Goal: Task Accomplishment & Management: Manage account settings

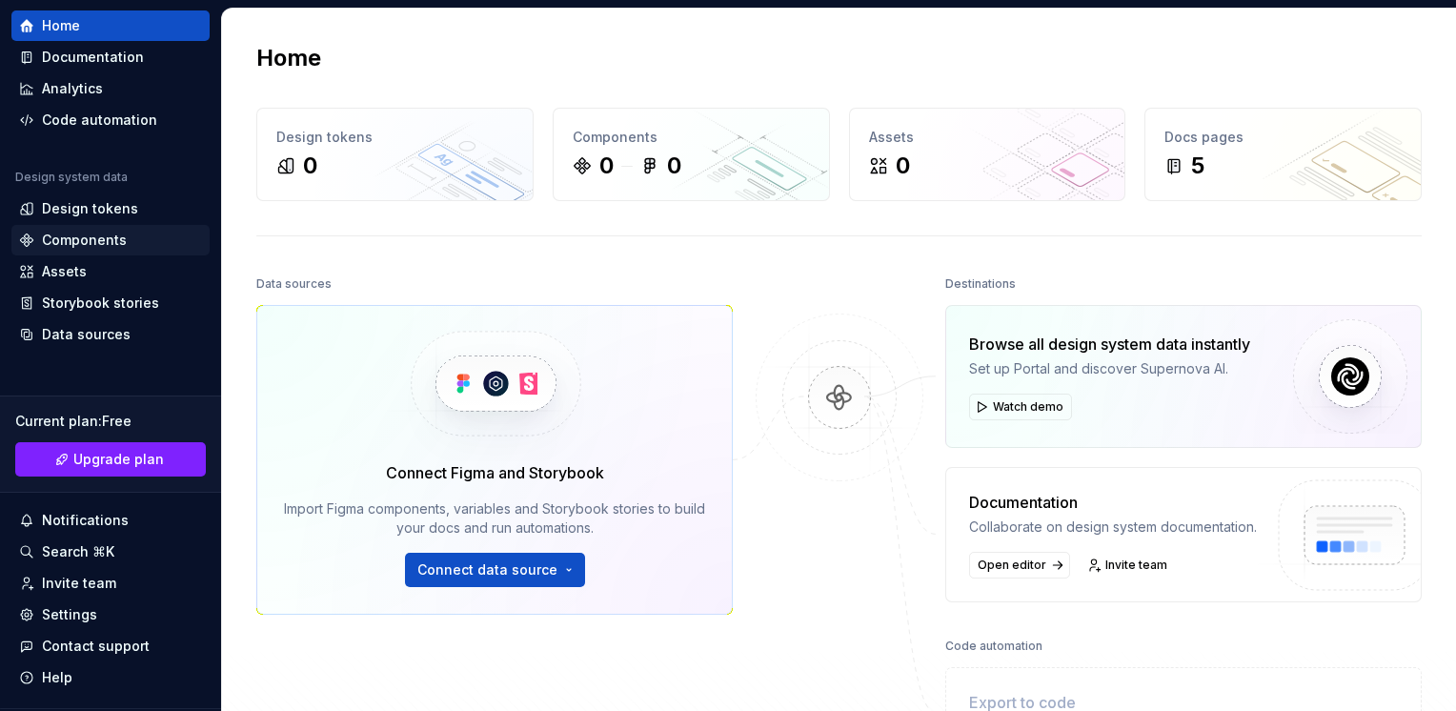
scroll to position [95, 0]
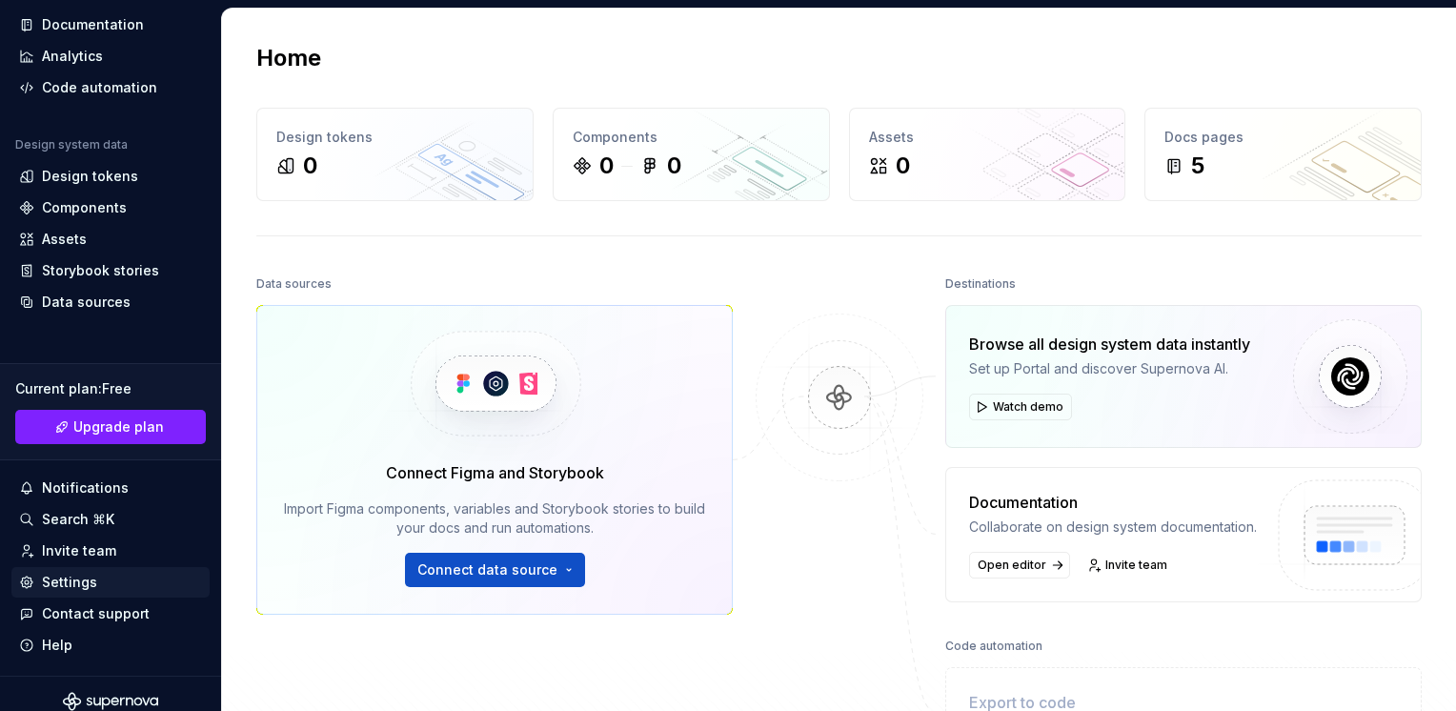
click at [95, 577] on div "Settings" at bounding box center [110, 582] width 183 height 19
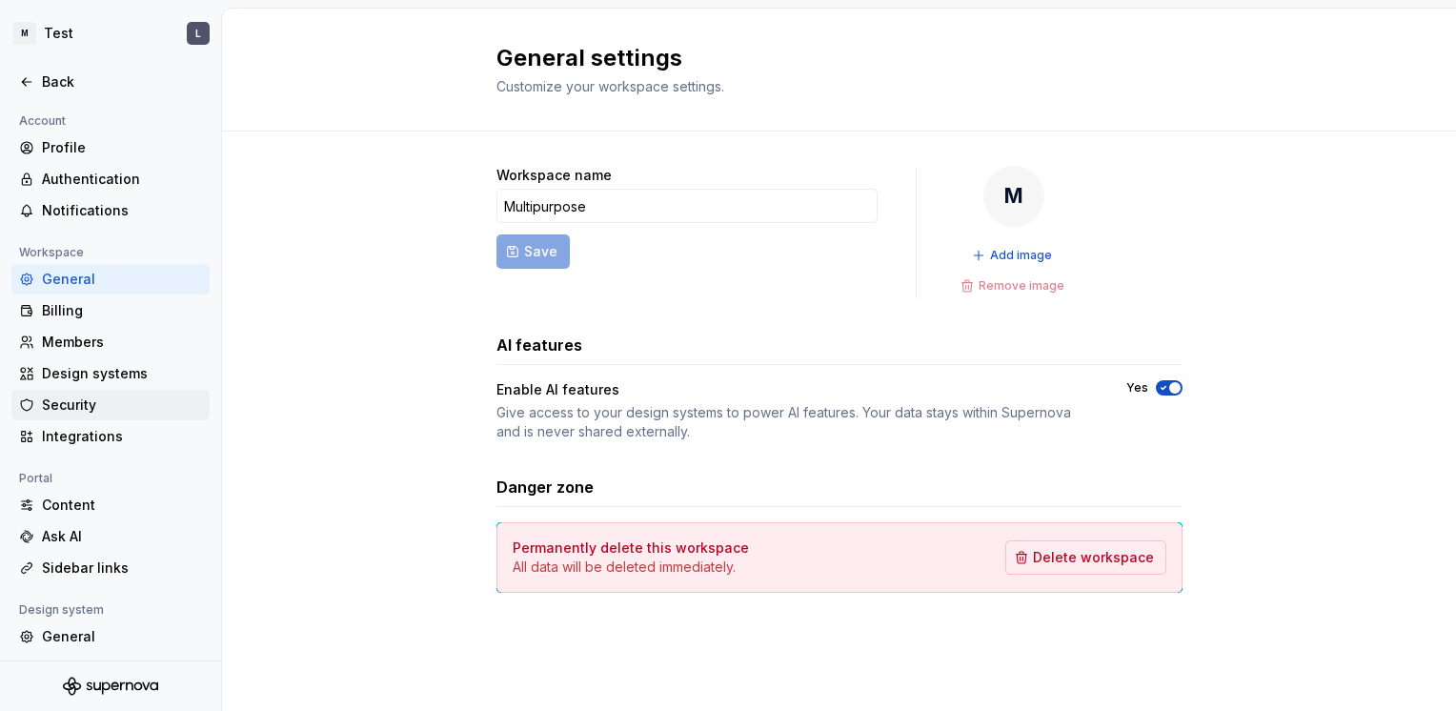
click at [97, 411] on div "Security" at bounding box center [122, 404] width 160 height 19
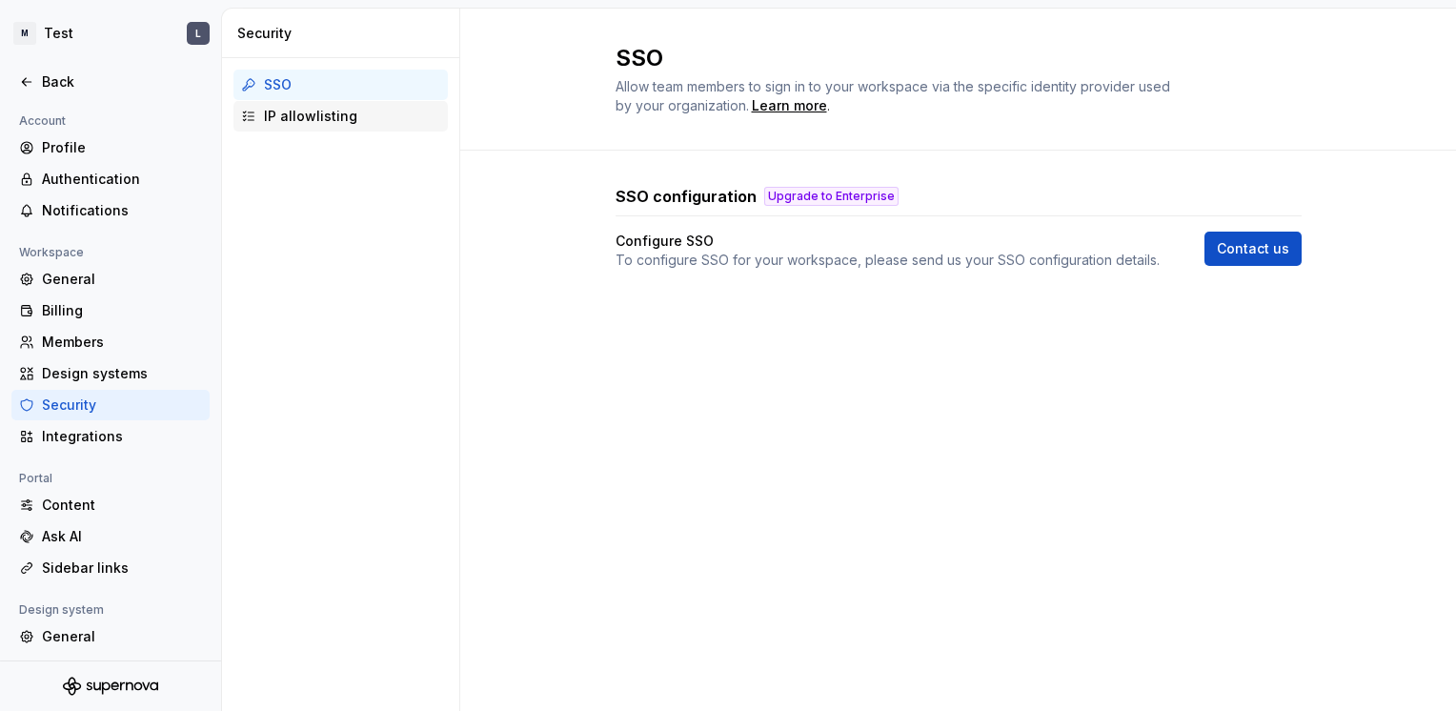
click at [314, 119] on div "IP allowlisting" at bounding box center [352, 116] width 176 height 19
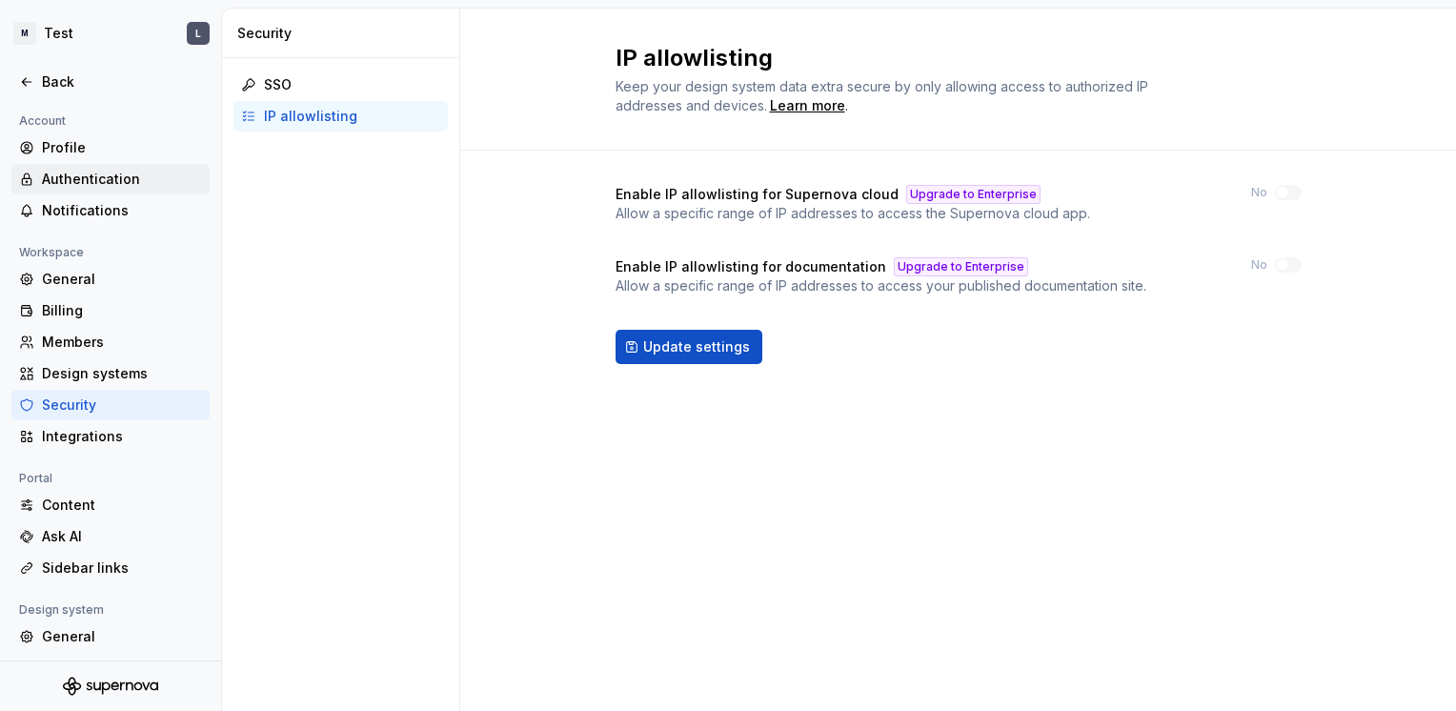
click at [98, 181] on div "Authentication" at bounding box center [122, 179] width 160 height 19
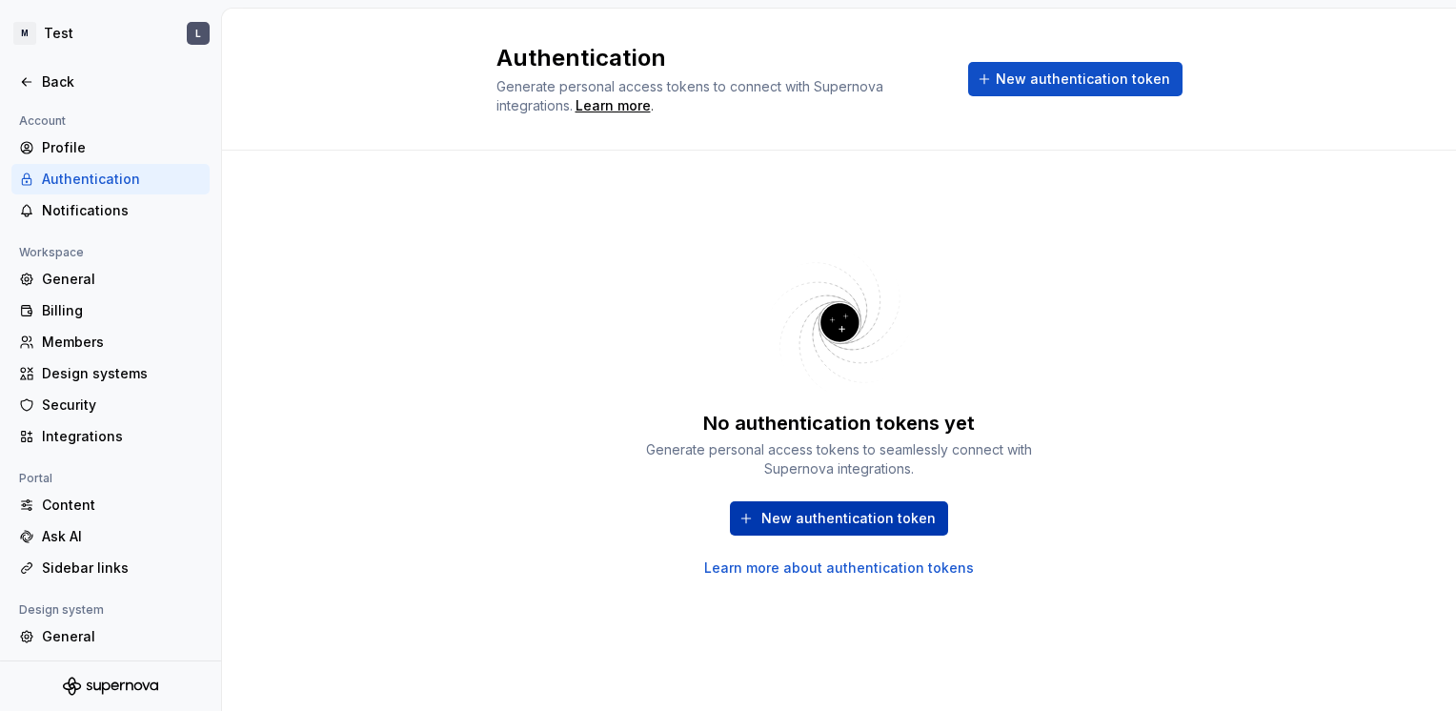
click at [804, 513] on span "New authentication token" at bounding box center [848, 518] width 174 height 19
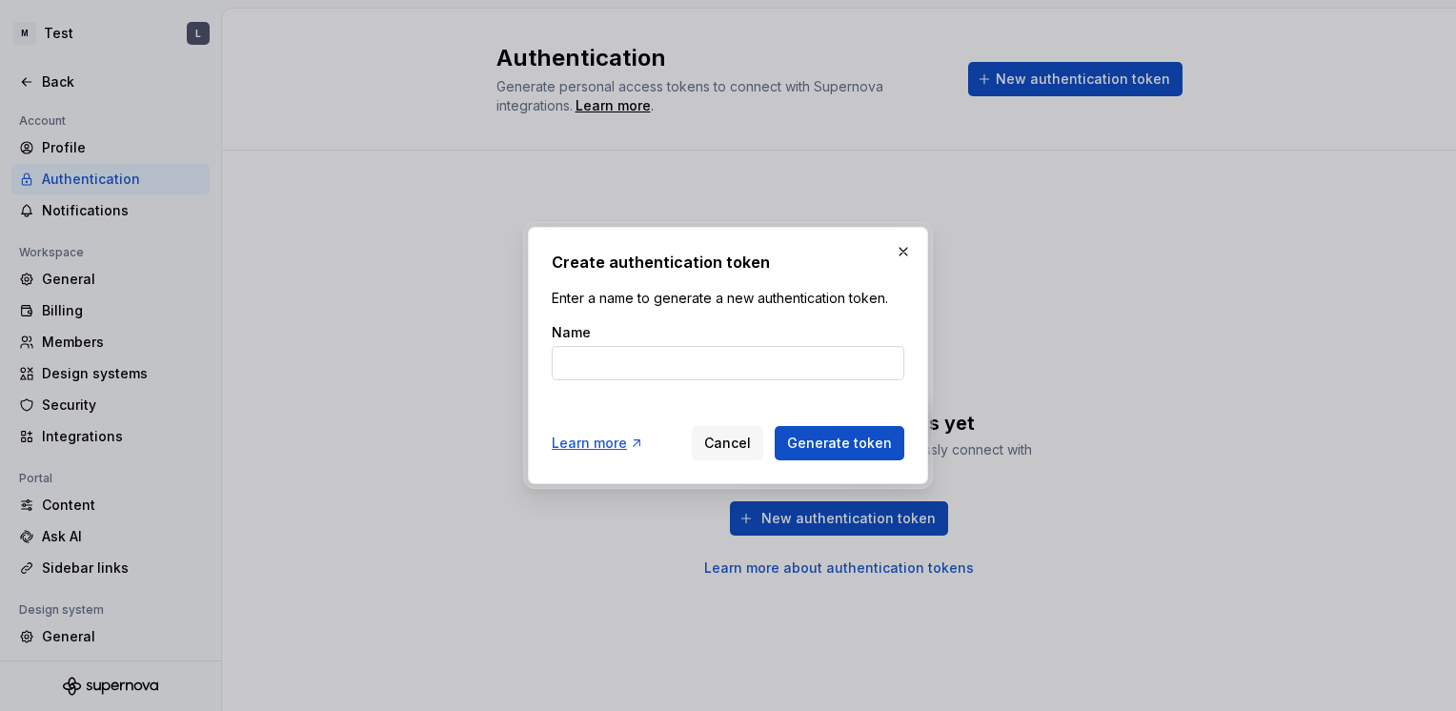
click at [728, 357] on input "Name" at bounding box center [728, 363] width 353 height 34
type input "website"
click at [775, 426] on button "Generate token" at bounding box center [840, 443] width 130 height 34
click at [867, 437] on span "Generate token" at bounding box center [839, 443] width 105 height 19
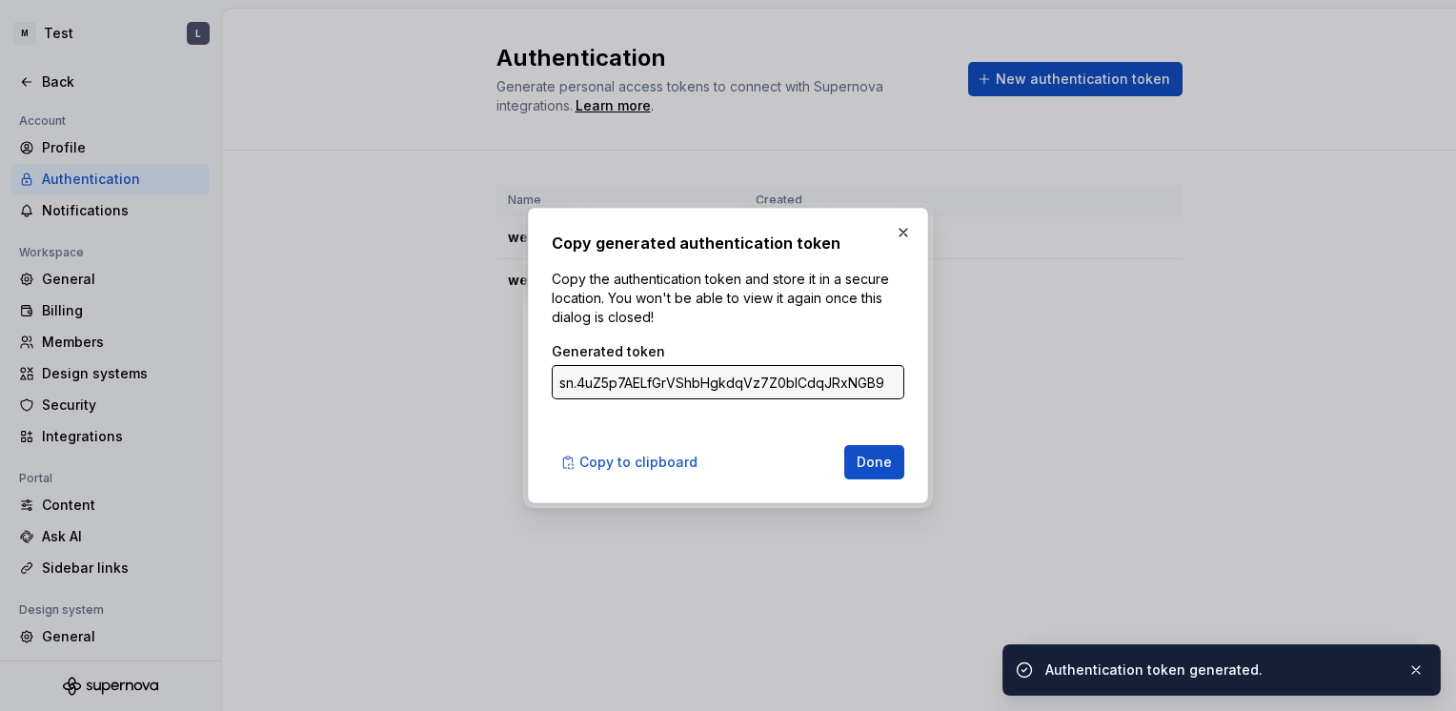
click at [861, 384] on input "sn.4uZ5p7AELfGrVShbHgkdqVz7Z0blCdqJRxNGB9I1QtjmId25ifYukaRCl00Egc41DnOK62pjh755…" at bounding box center [728, 382] width 353 height 34
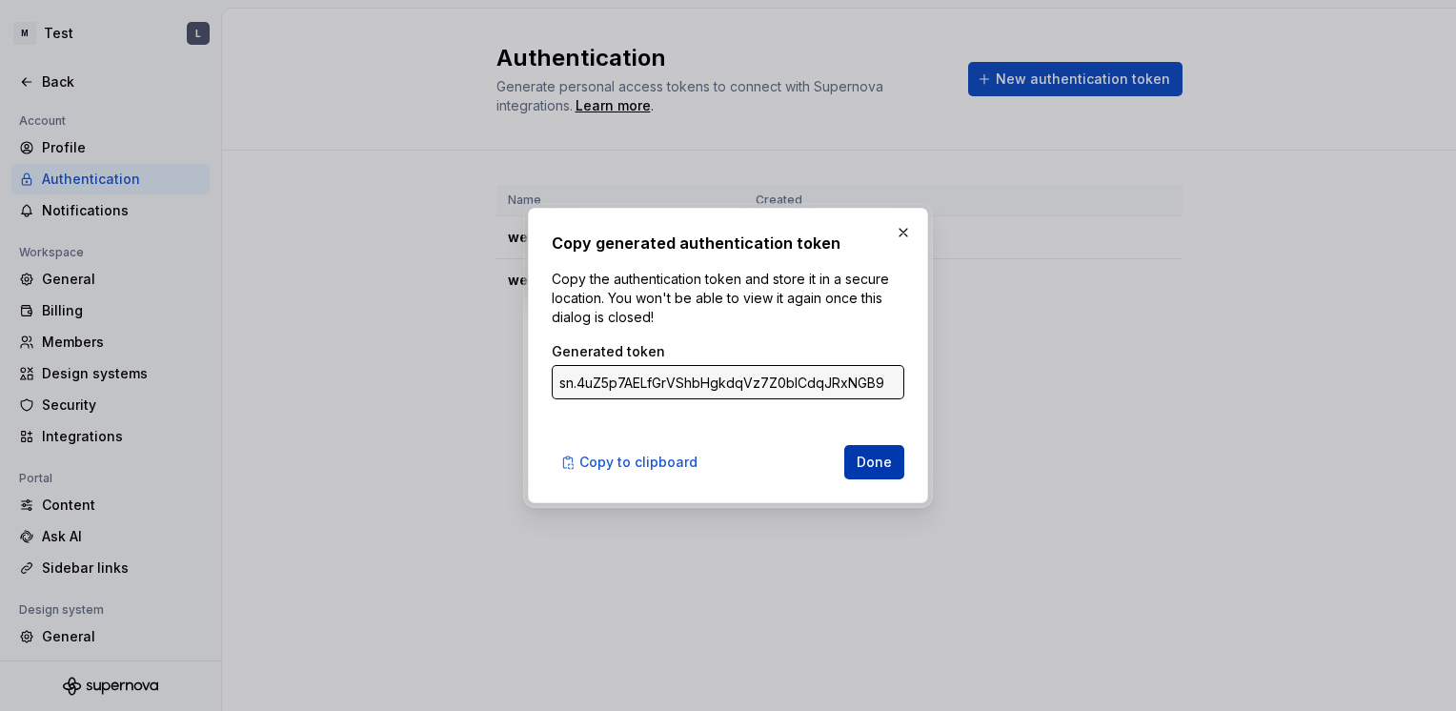
click at [883, 456] on span "Done" at bounding box center [874, 462] width 35 height 19
